Goal: Navigation & Orientation: Find specific page/section

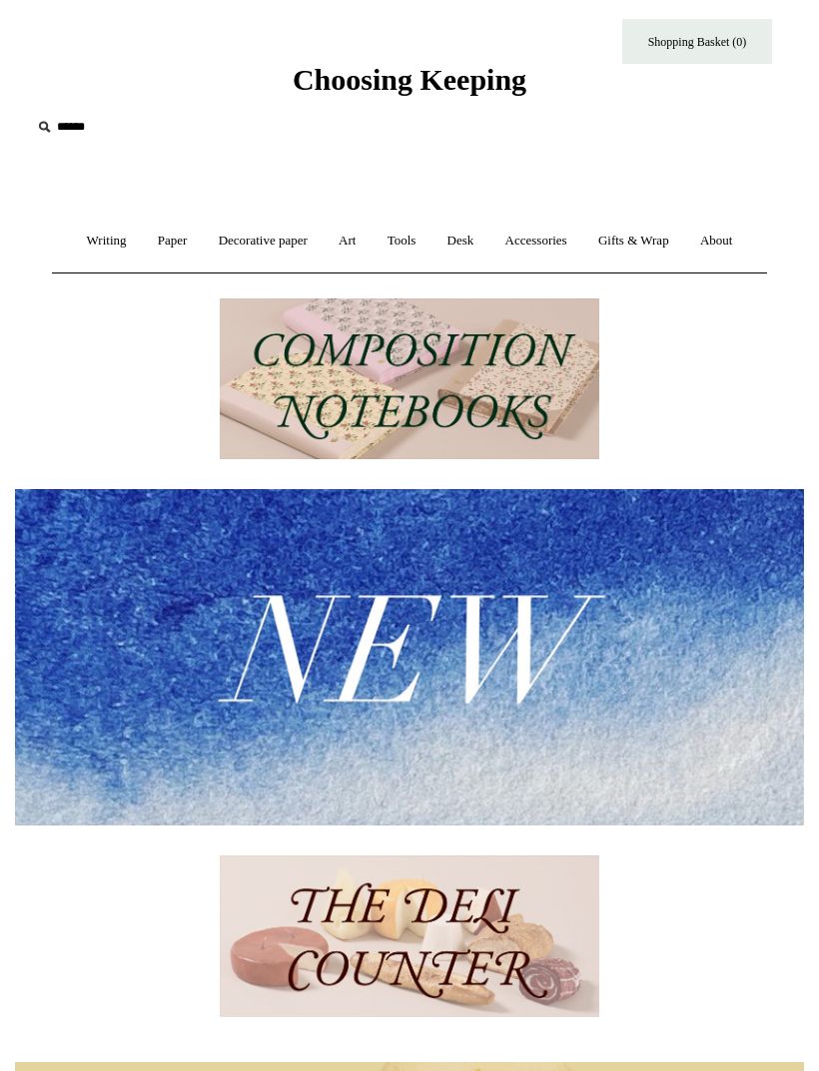
scroll to position [26, 0]
click at [351, 236] on link "Art +" at bounding box center [347, 240] width 45 height 53
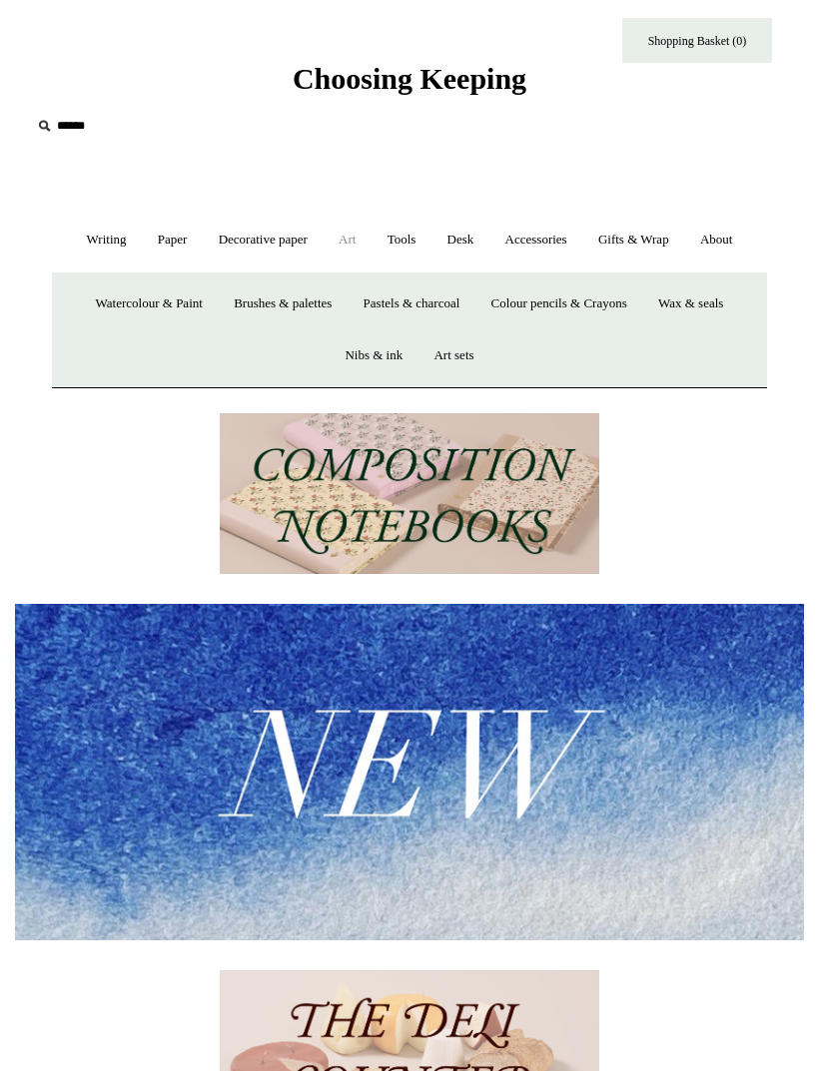
click at [284, 251] on link "Decorative paper +" at bounding box center [263, 240] width 117 height 53
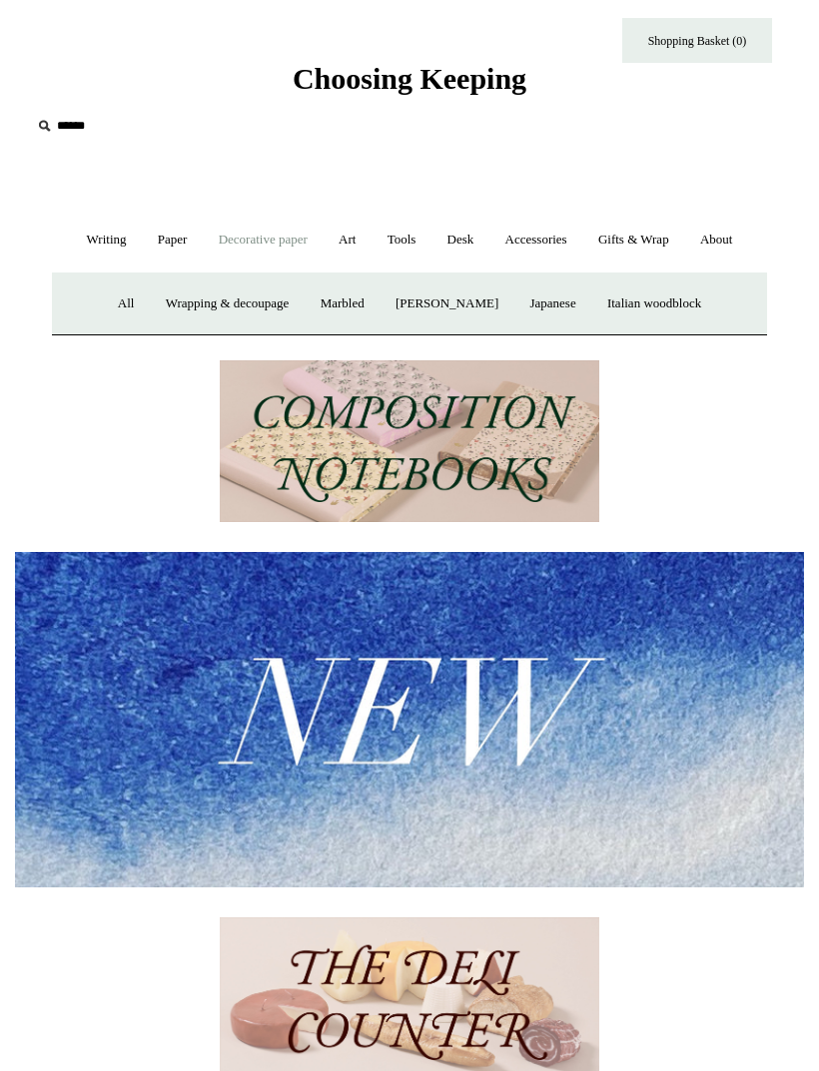
click at [112, 293] on link "All" at bounding box center [126, 304] width 45 height 53
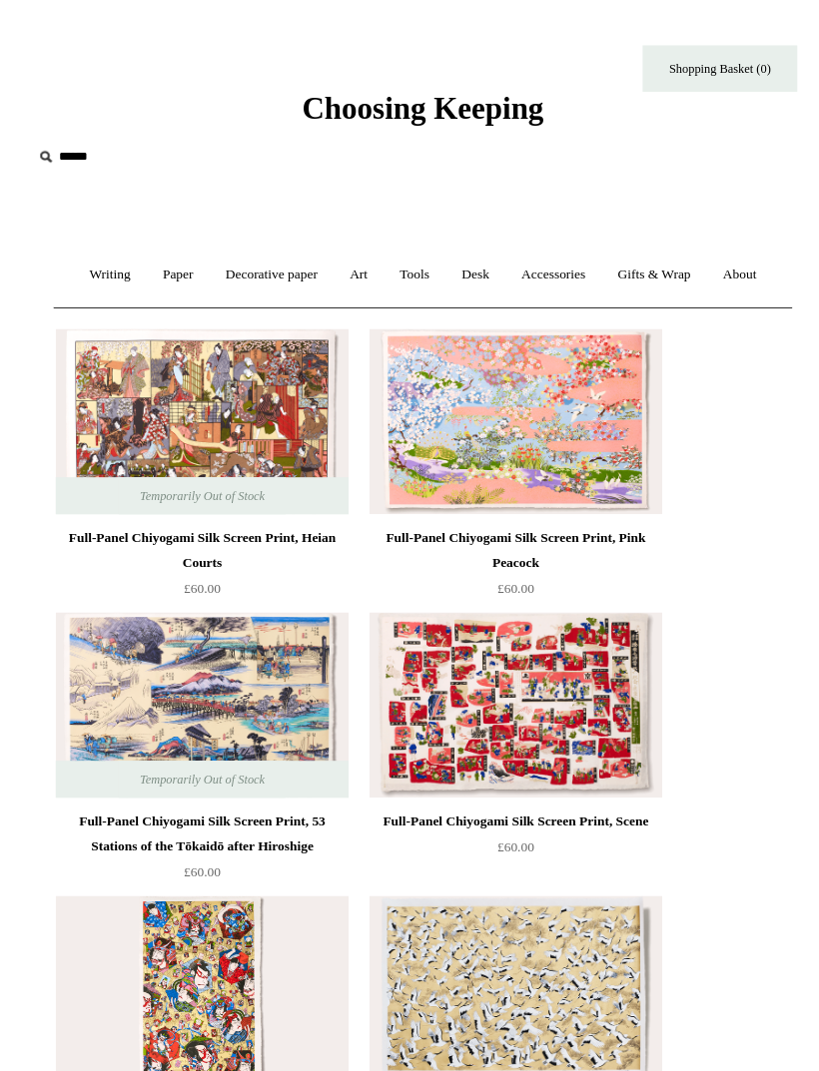
click at [157, 259] on link "Paper +" at bounding box center [173, 266] width 58 height 53
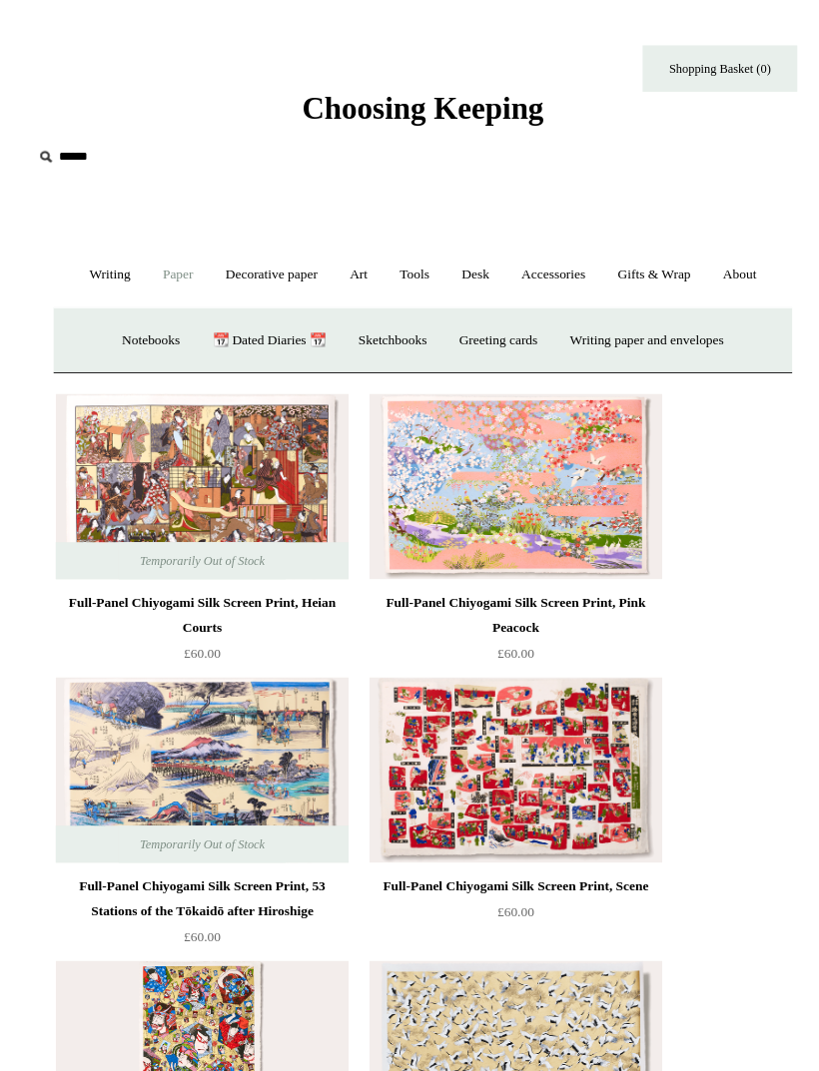
click at [510, 330] on link "Greeting cards +" at bounding box center [482, 330] width 104 height 53
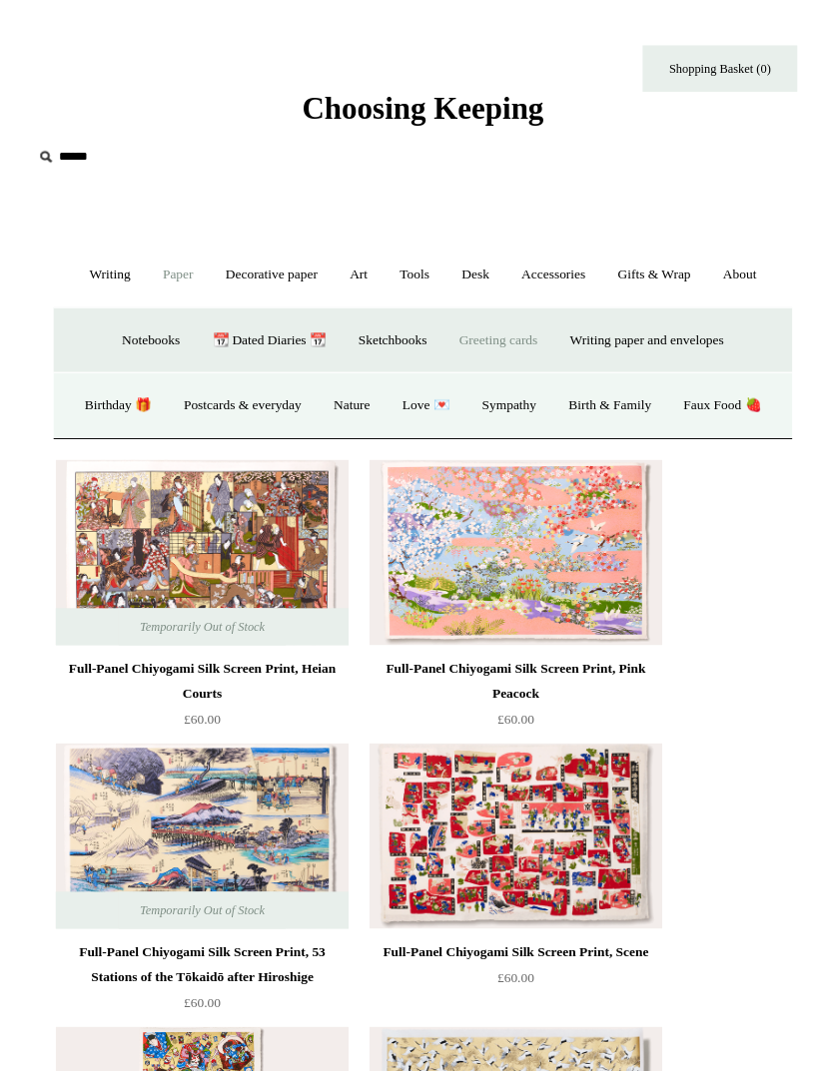
click at [142, 396] on link "Birthday 🎁" at bounding box center [114, 392] width 93 height 53
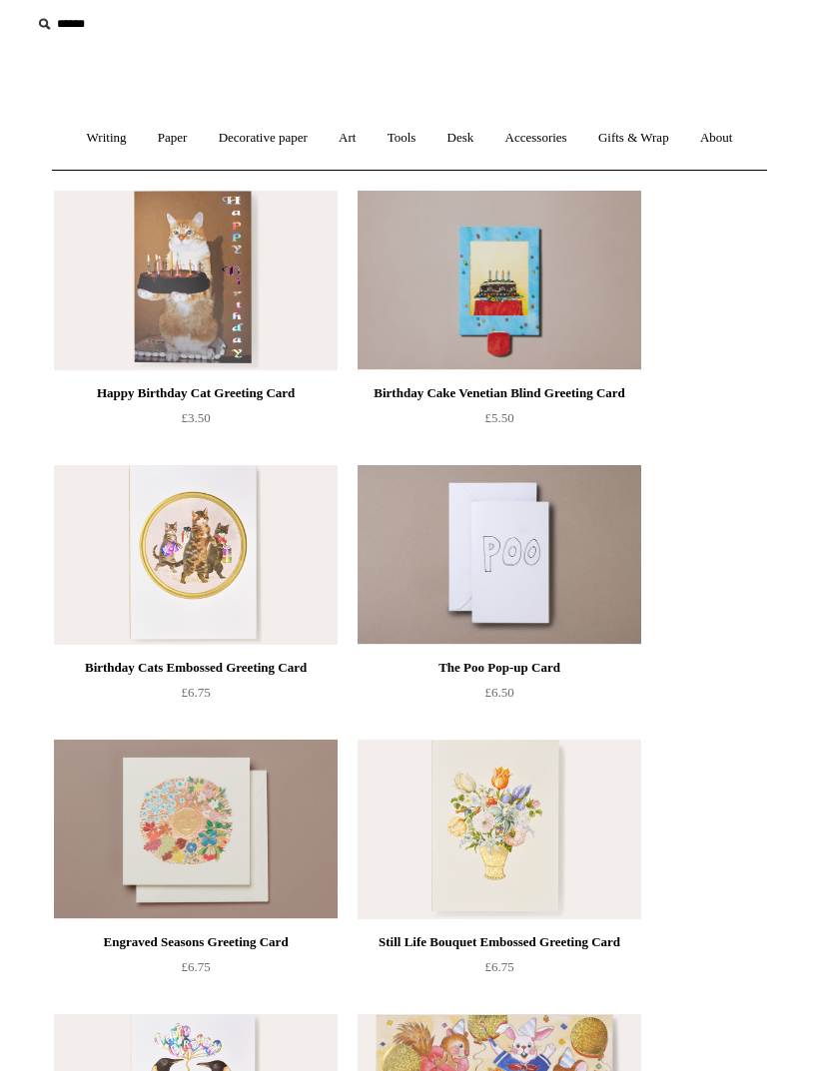
scroll to position [112, 0]
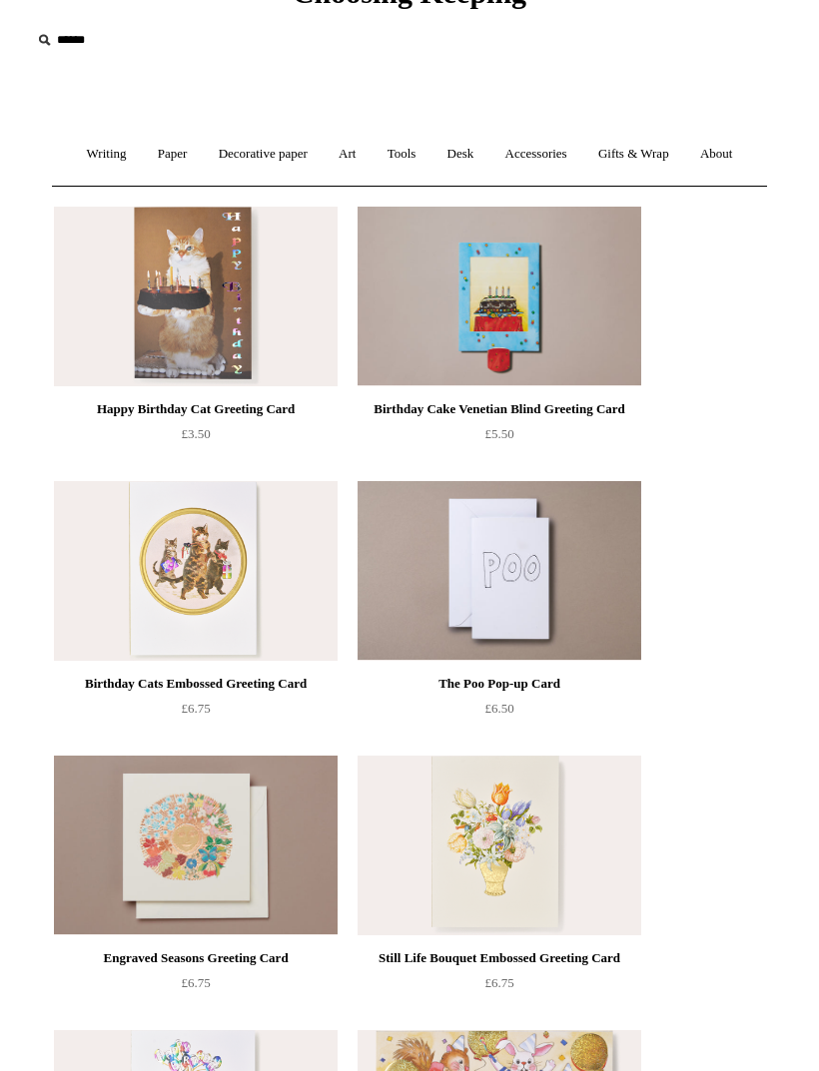
click at [169, 158] on link "Paper +" at bounding box center [173, 154] width 58 height 53
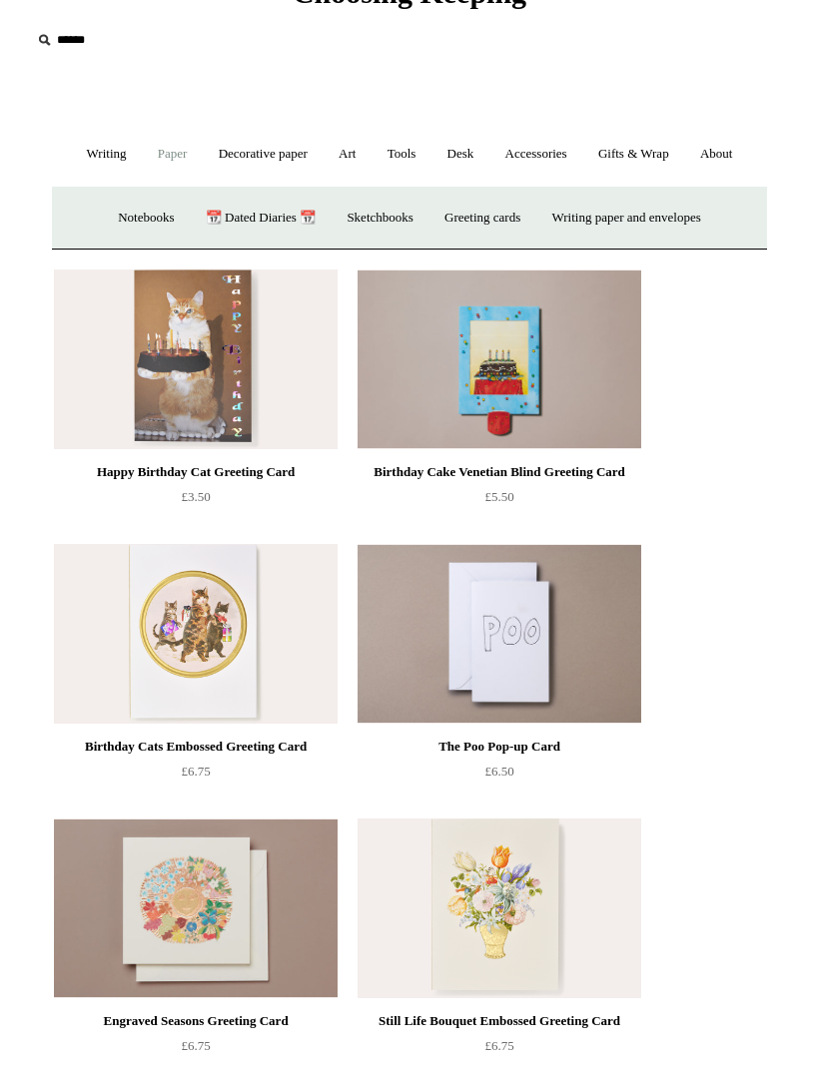
click at [504, 207] on link "Greeting cards +" at bounding box center [482, 218] width 104 height 53
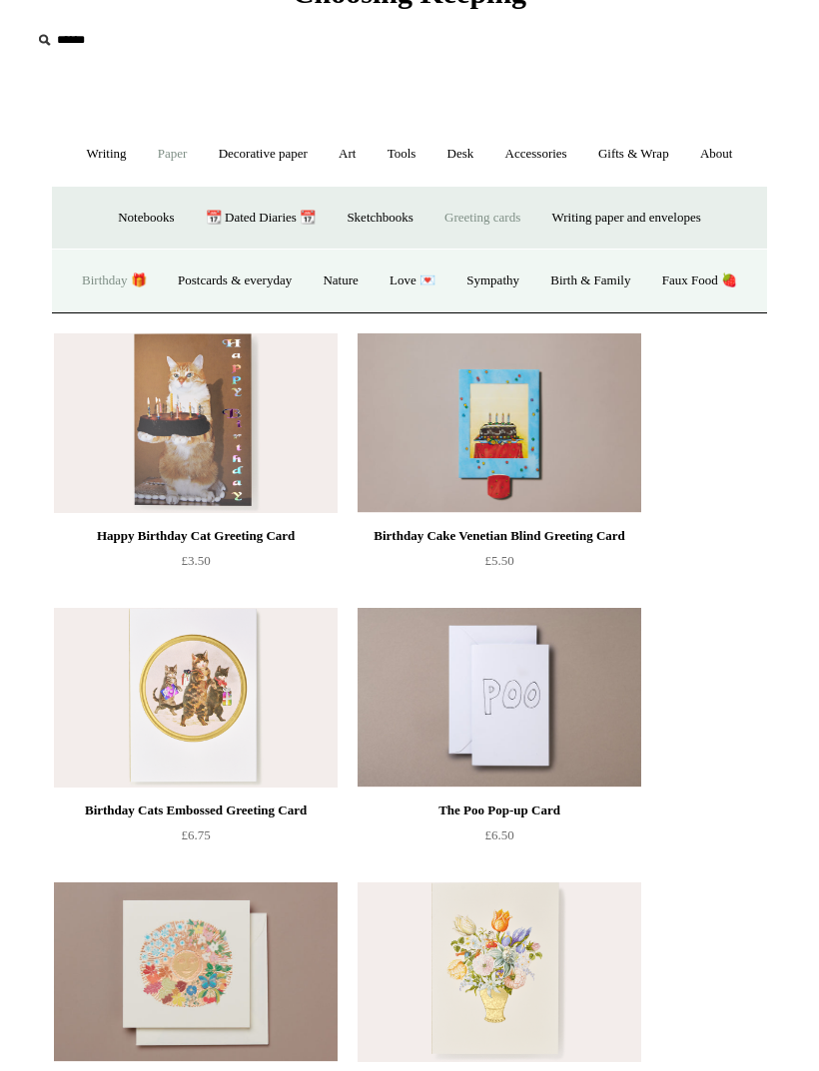
click at [306, 276] on link "Postcards & everyday" at bounding box center [235, 281] width 142 height 53
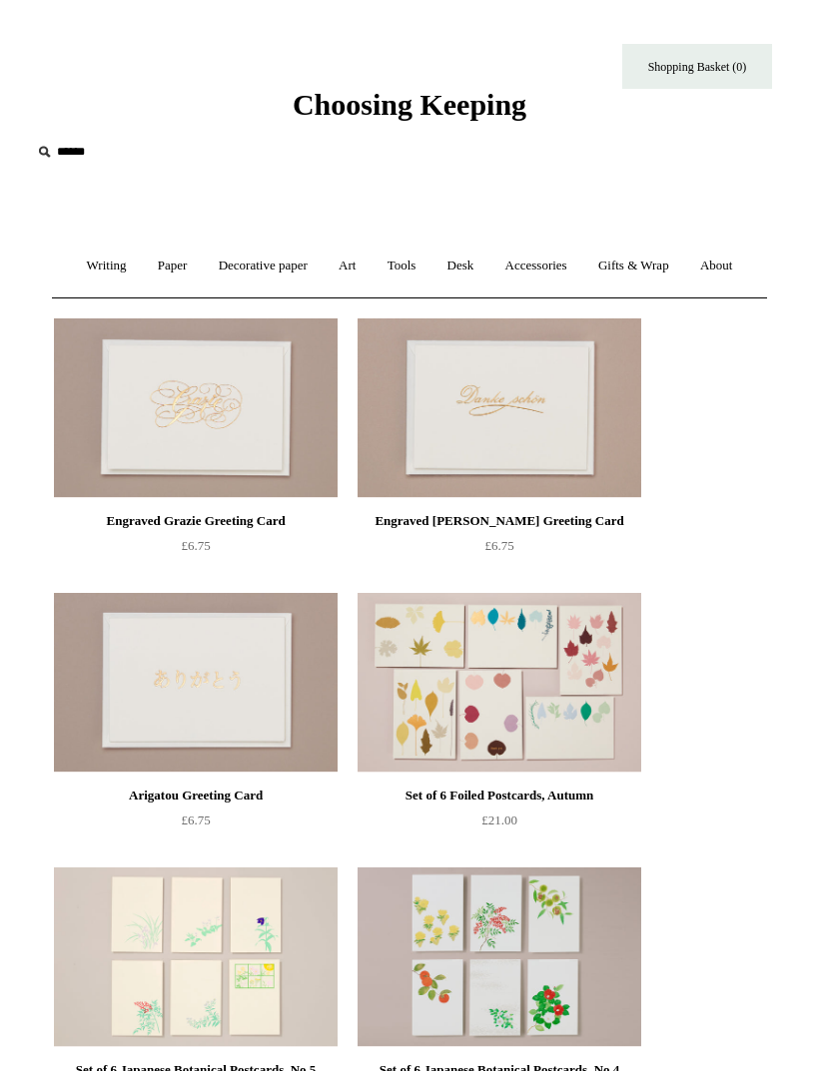
click at [283, 268] on link "Decorative paper +" at bounding box center [263, 266] width 117 height 53
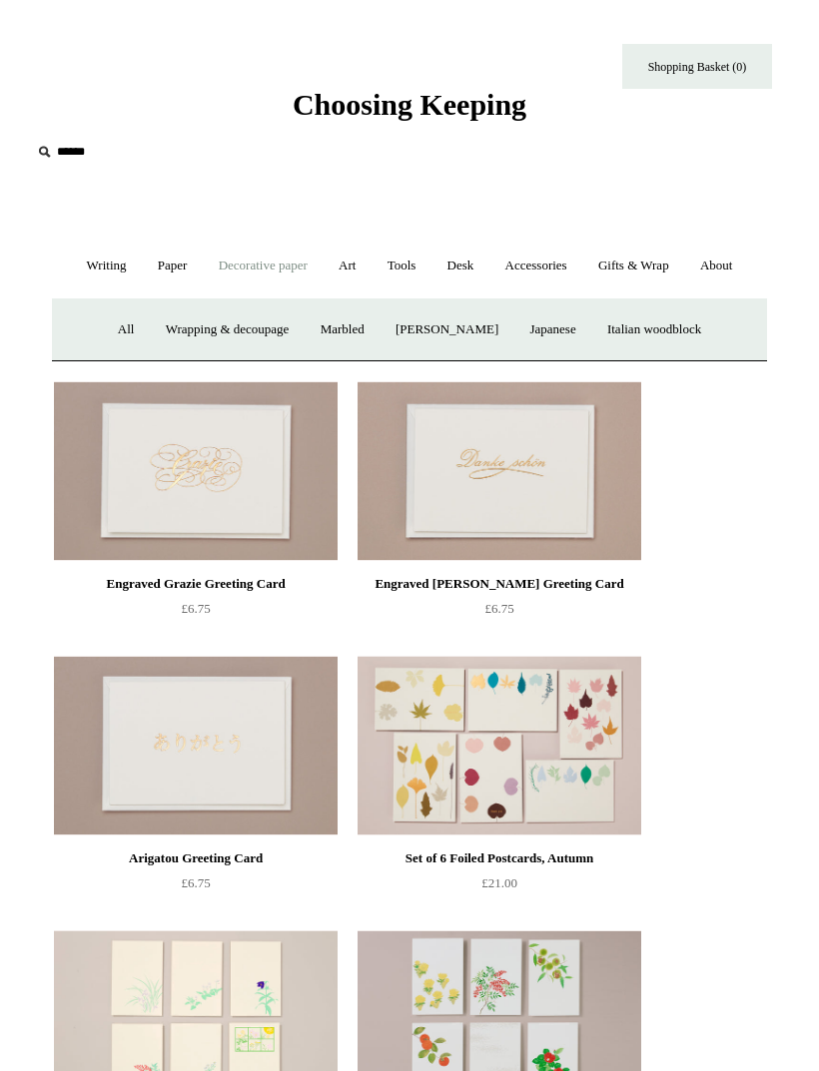
click at [181, 276] on link "Paper +" at bounding box center [173, 266] width 58 height 53
click at [500, 341] on link "Greeting cards +" at bounding box center [482, 330] width 104 height 53
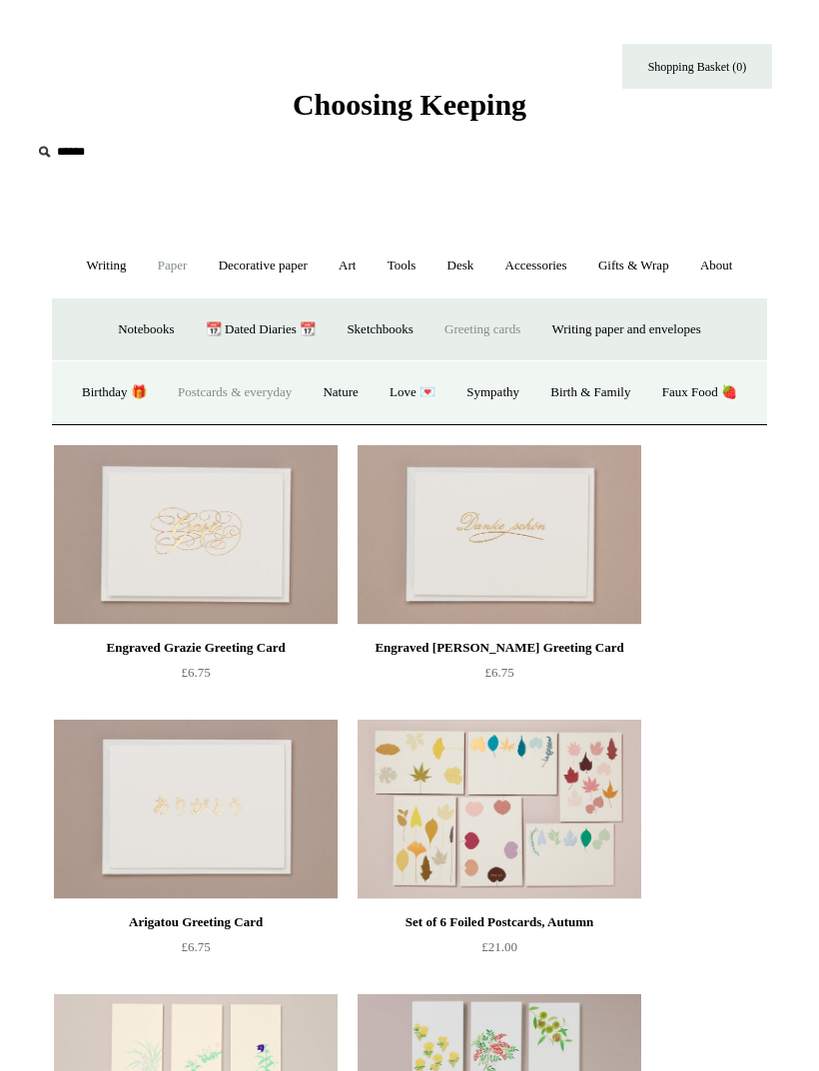
click at [644, 381] on link "Birth & Family" at bounding box center [590, 392] width 108 height 53
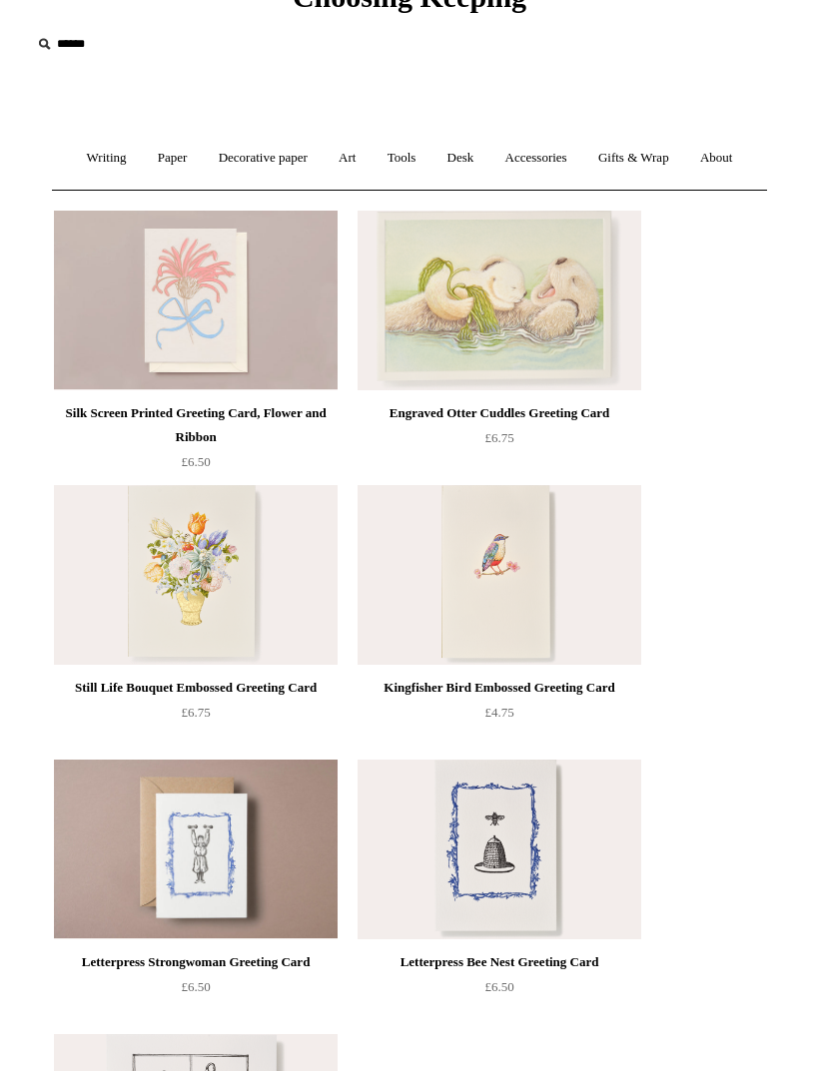
click at [97, 151] on link "Writing +" at bounding box center [107, 159] width 68 height 53
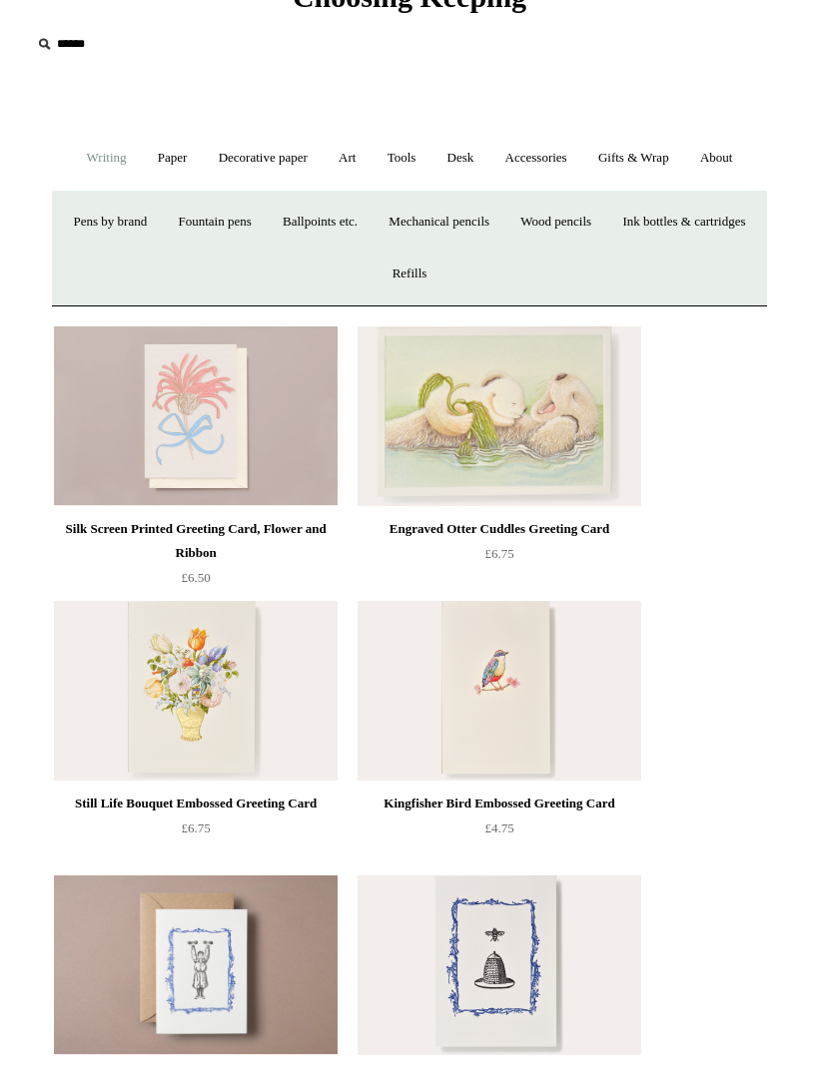
click at [213, 158] on link "Decorative paper +" at bounding box center [263, 158] width 117 height 53
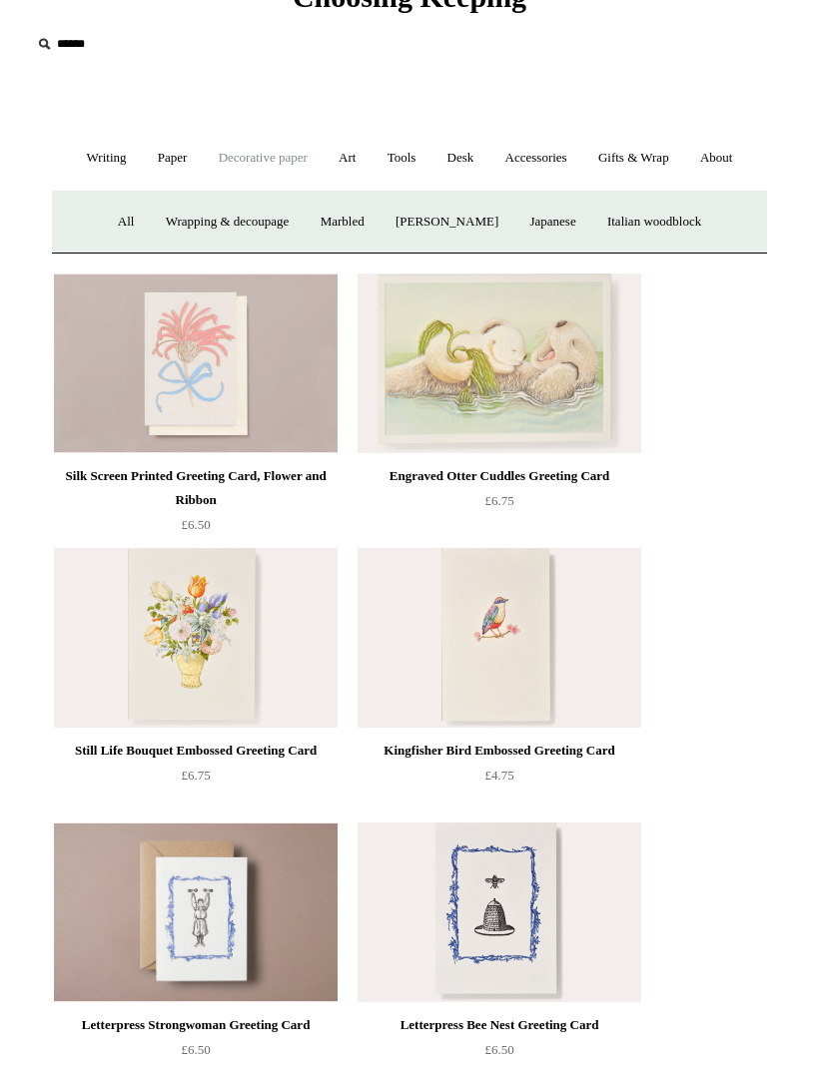
click at [176, 155] on link "Paper +" at bounding box center [173, 158] width 58 height 53
click at [224, 222] on link "📆 Dated Diaries 📆" at bounding box center [261, 222] width 138 height 53
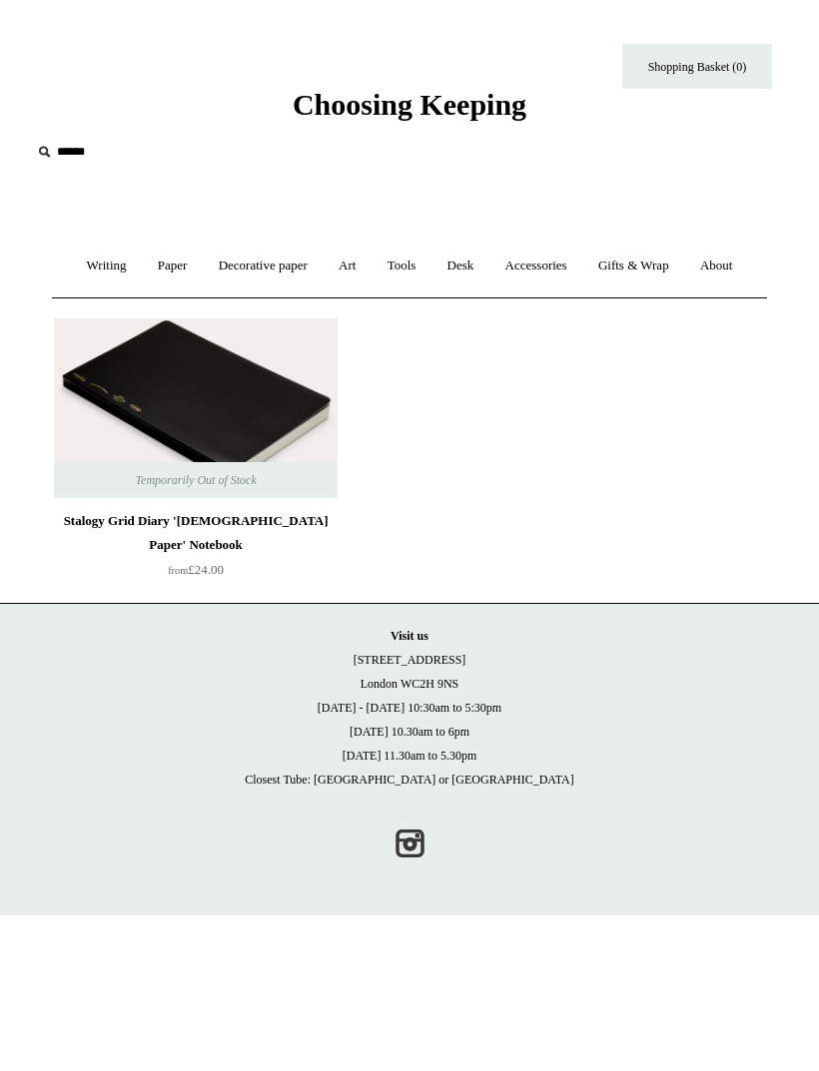
click at [118, 366] on img at bounding box center [196, 409] width 284 height 180
click at [162, 281] on link "Paper +" at bounding box center [173, 266] width 58 height 53
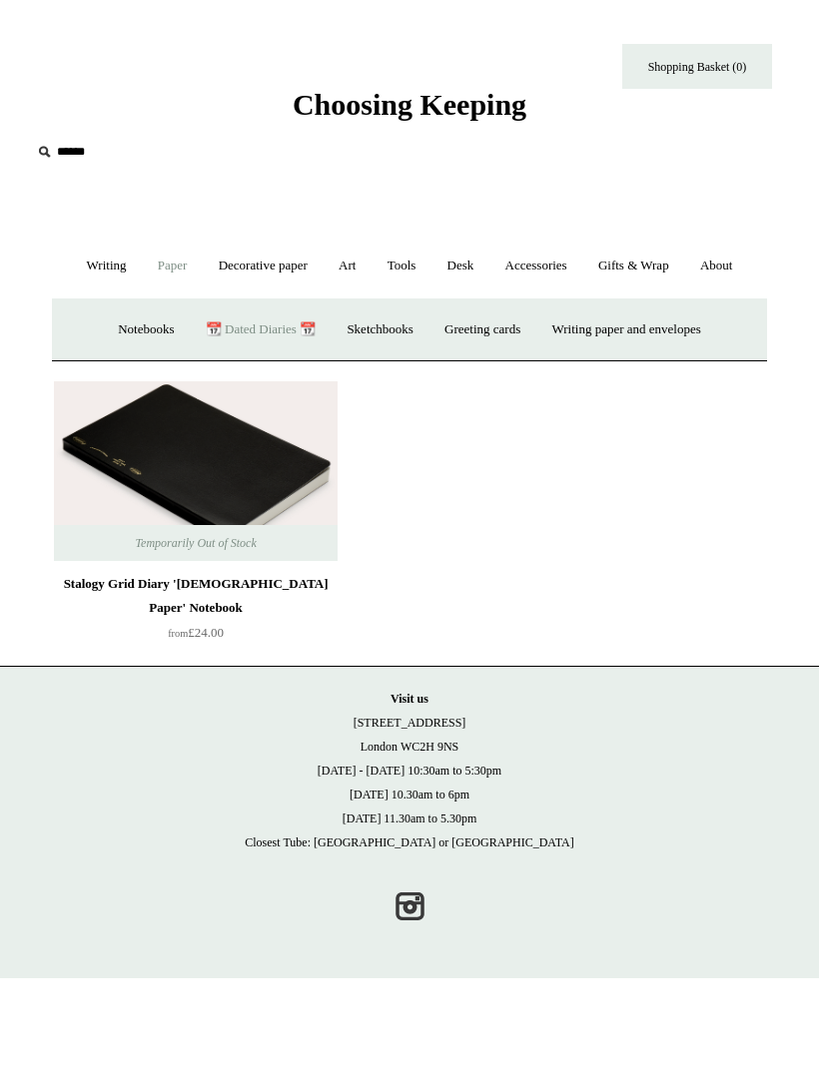
click at [114, 339] on link "Notebooks +" at bounding box center [146, 330] width 84 height 53
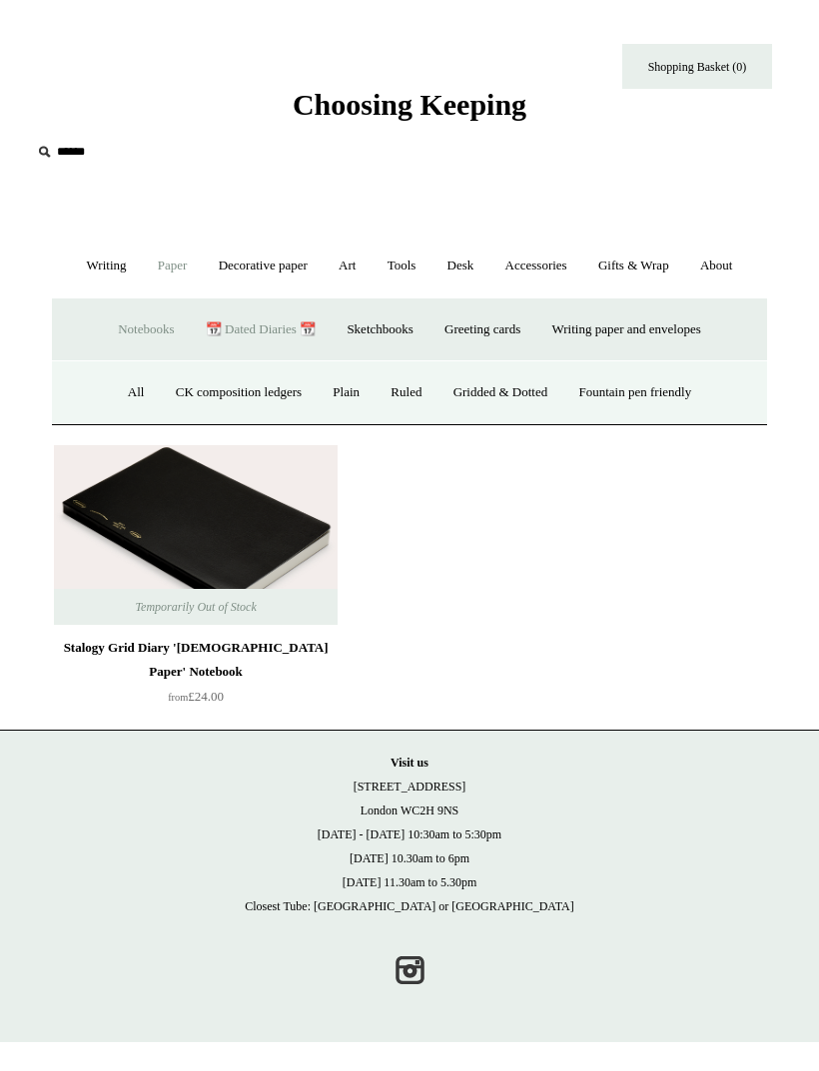
click at [124, 397] on link "All" at bounding box center [136, 392] width 45 height 53
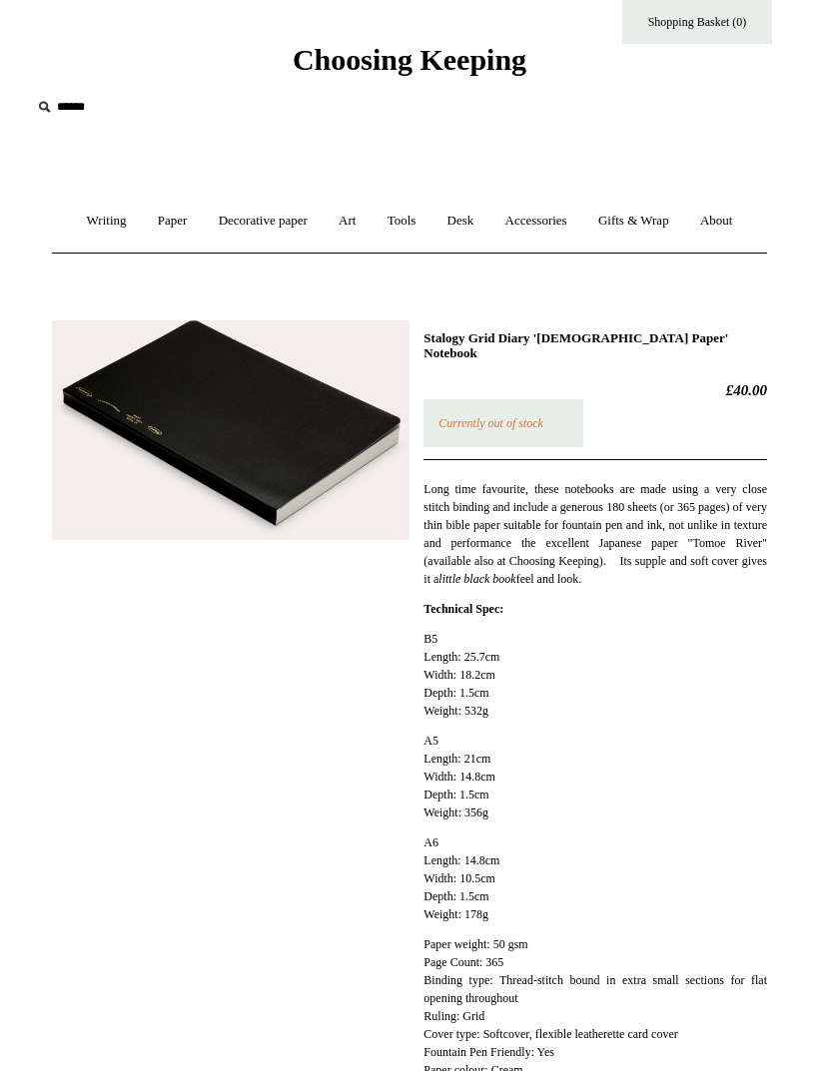
scroll to position [44, 0]
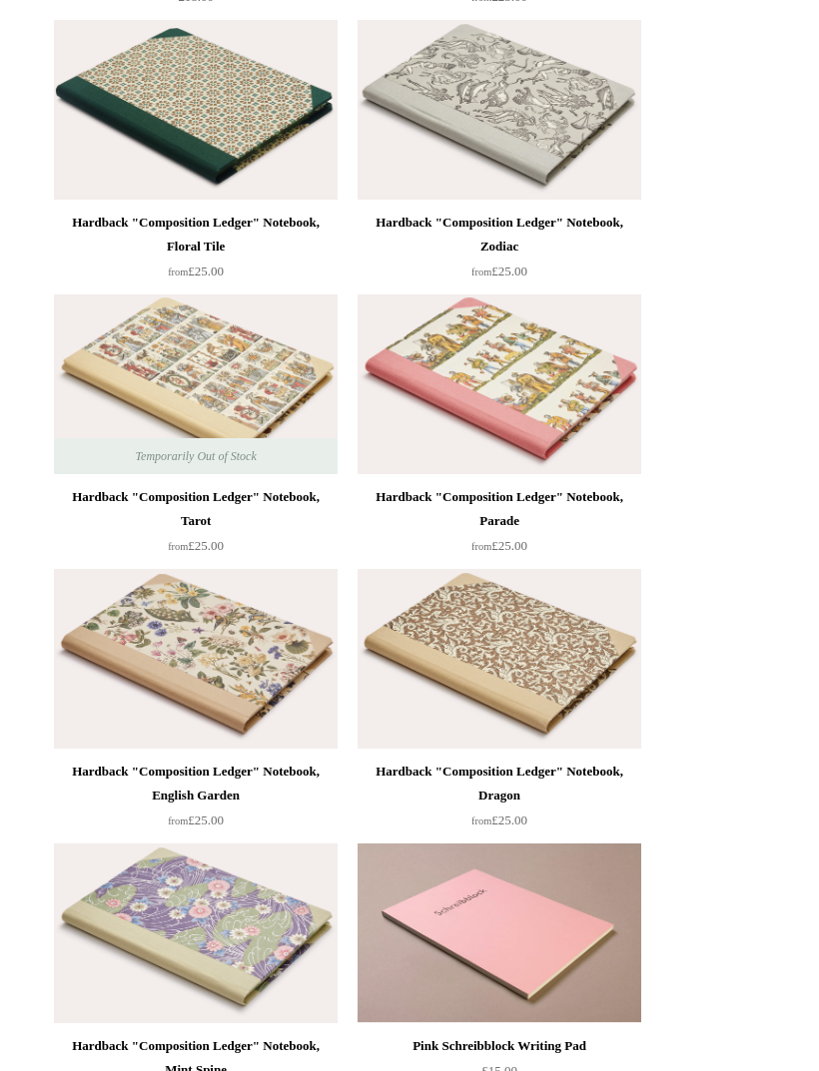
scroll to position [847, 0]
